Goal: Task Accomplishment & Management: Use online tool/utility

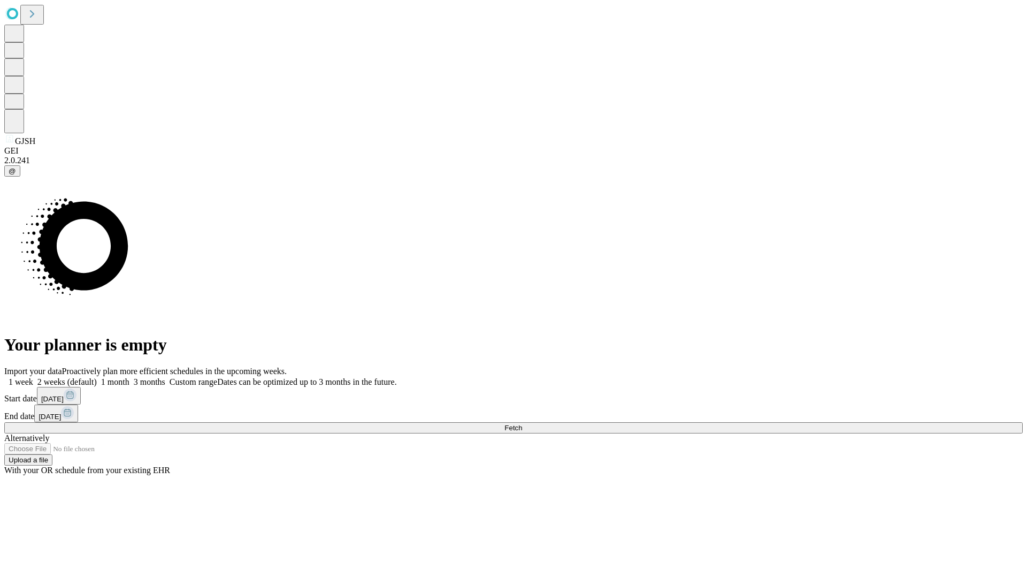
click at [522, 424] on span "Fetch" at bounding box center [513, 428] width 18 height 8
